Goal: Information Seeking & Learning: Learn about a topic

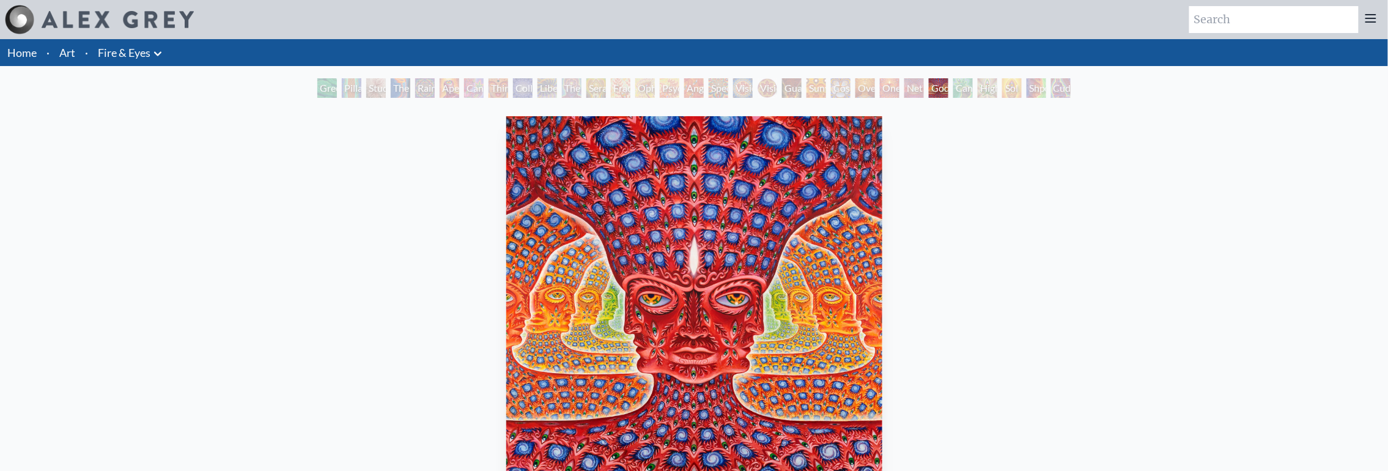
click at [57, 53] on li "Art" at bounding box center [67, 52] width 26 height 27
click at [64, 54] on link "Art" at bounding box center [67, 52] width 16 height 17
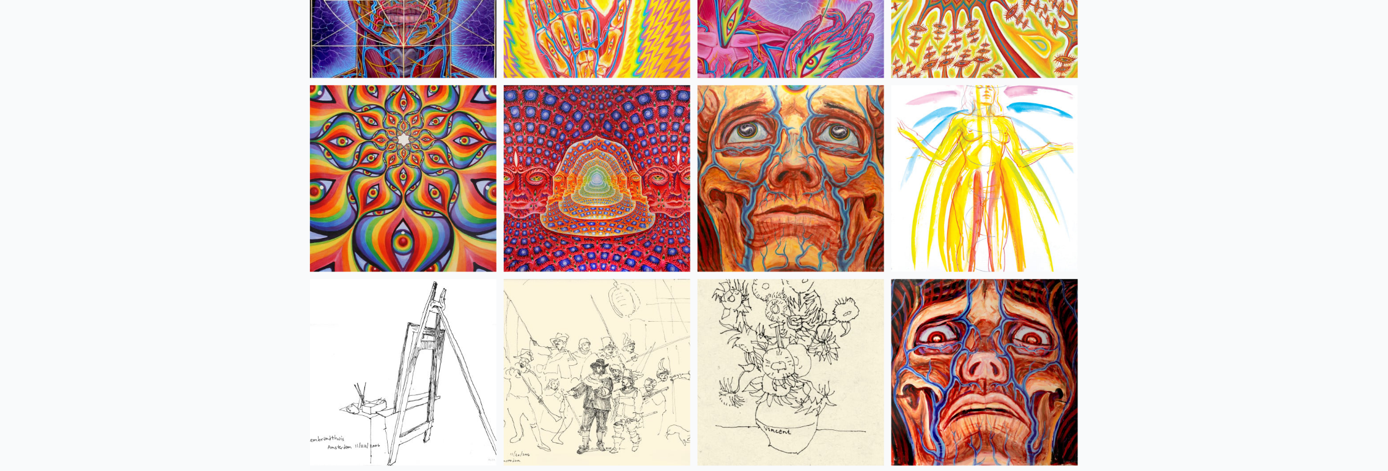
scroll to position [5544, 0]
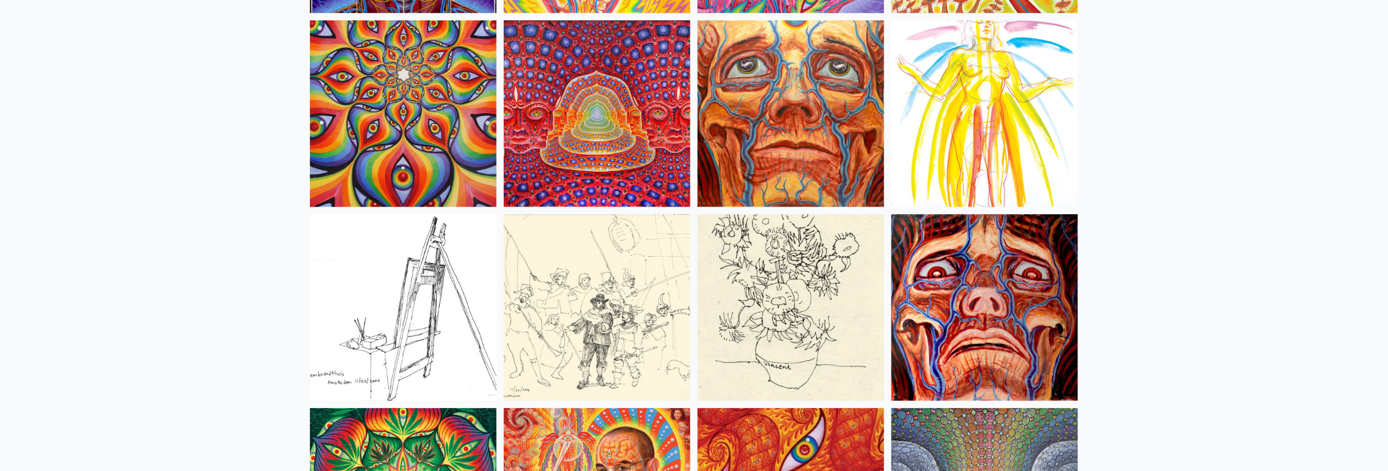
click at [617, 108] on img at bounding box center [597, 113] width 187 height 187
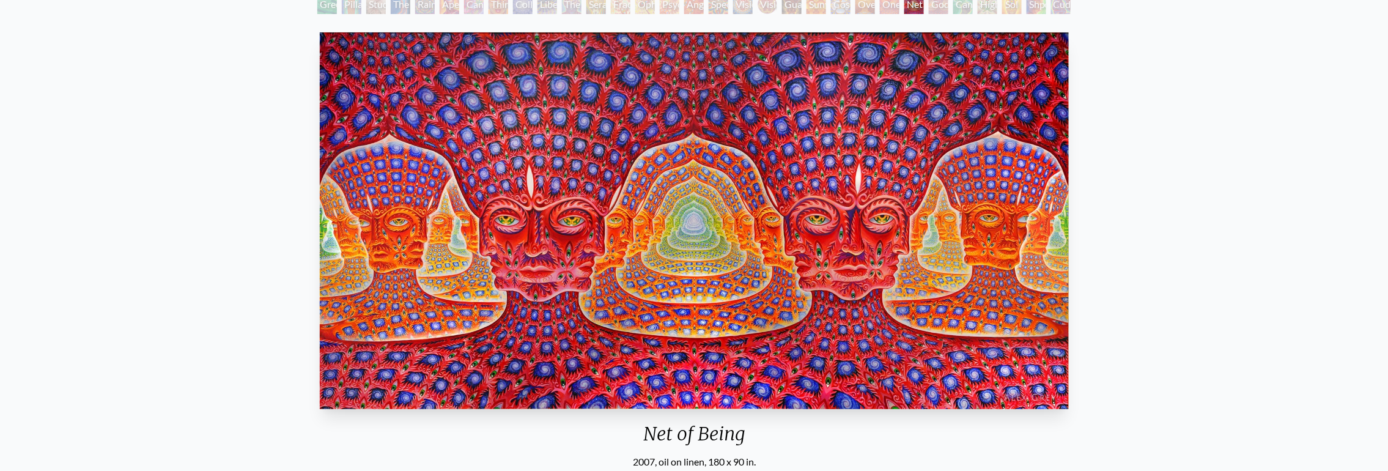
scroll to position [81, 0]
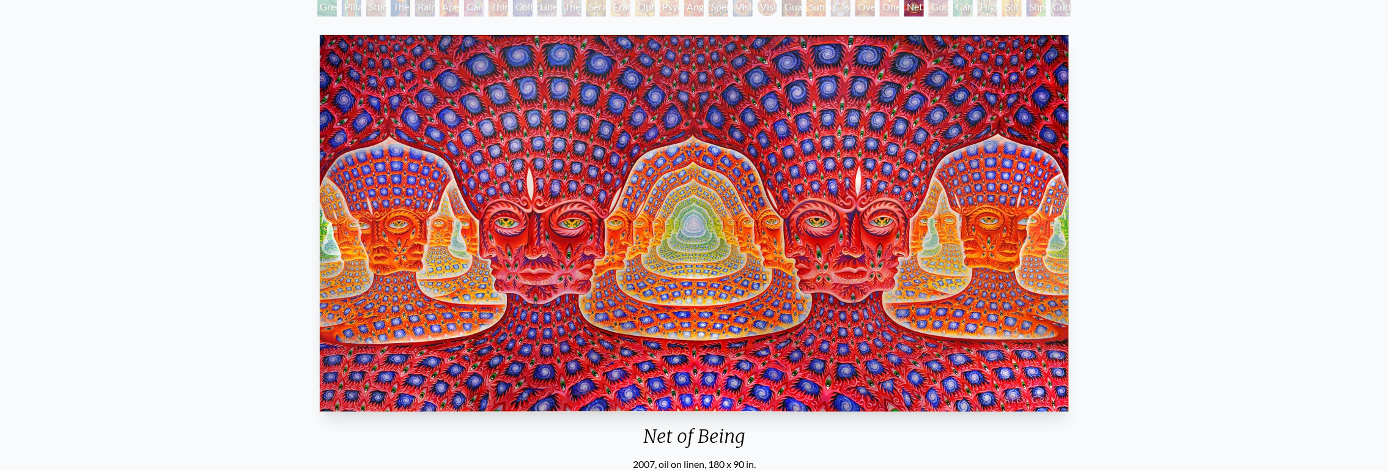
click at [120, 65] on div "Net of Being 2007, oil on linen, 180 x 90 in. Visit the CoSM Shop 10,000 Days -…" at bounding box center [694, 432] width 1369 height 804
